Goal: Task Accomplishment & Management: Manage account settings

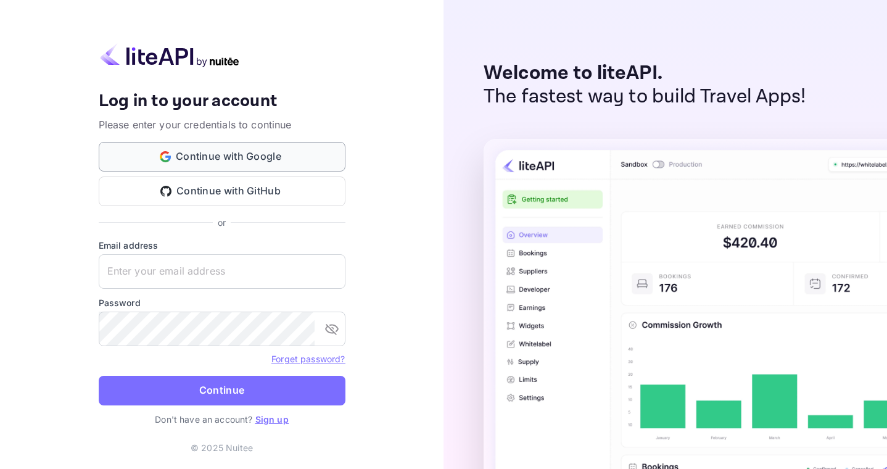
click at [235, 165] on button "Continue with Google" at bounding box center [222, 157] width 247 height 30
click at [230, 183] on button "Continue with GitHub" at bounding box center [222, 191] width 247 height 30
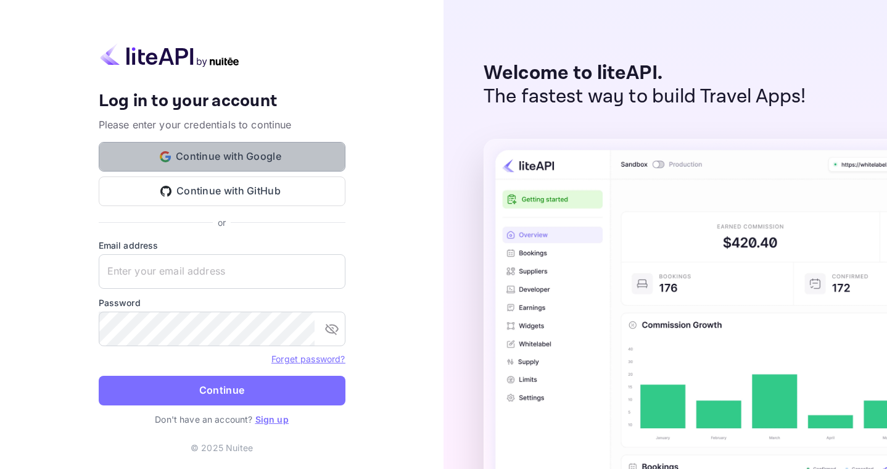
click at [254, 151] on button "Continue with Google" at bounding box center [222, 157] width 247 height 30
